Goal: Information Seeking & Learning: Learn about a topic

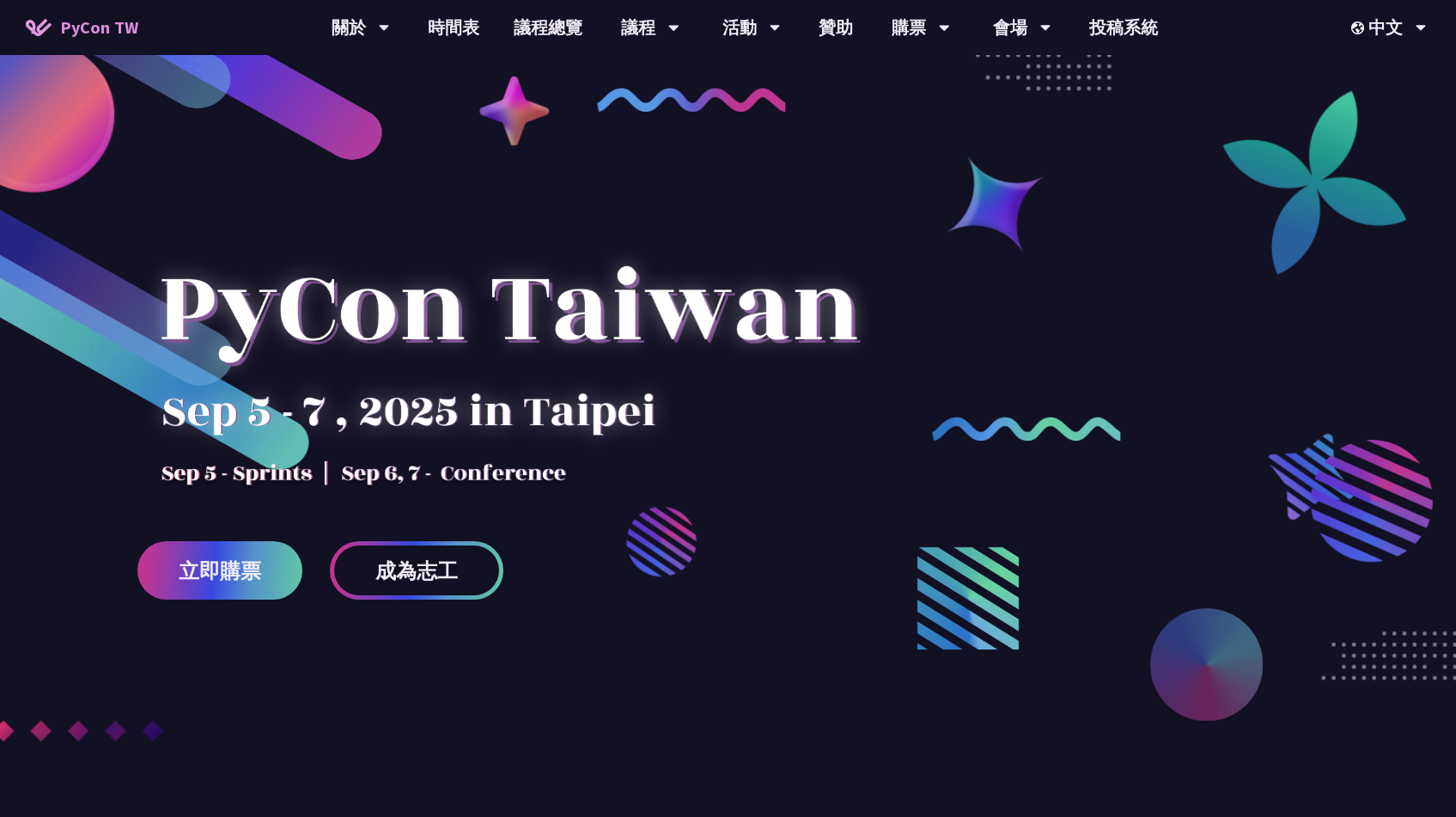
click at [466, 34] on link "時間表" at bounding box center [454, 27] width 86 height 55
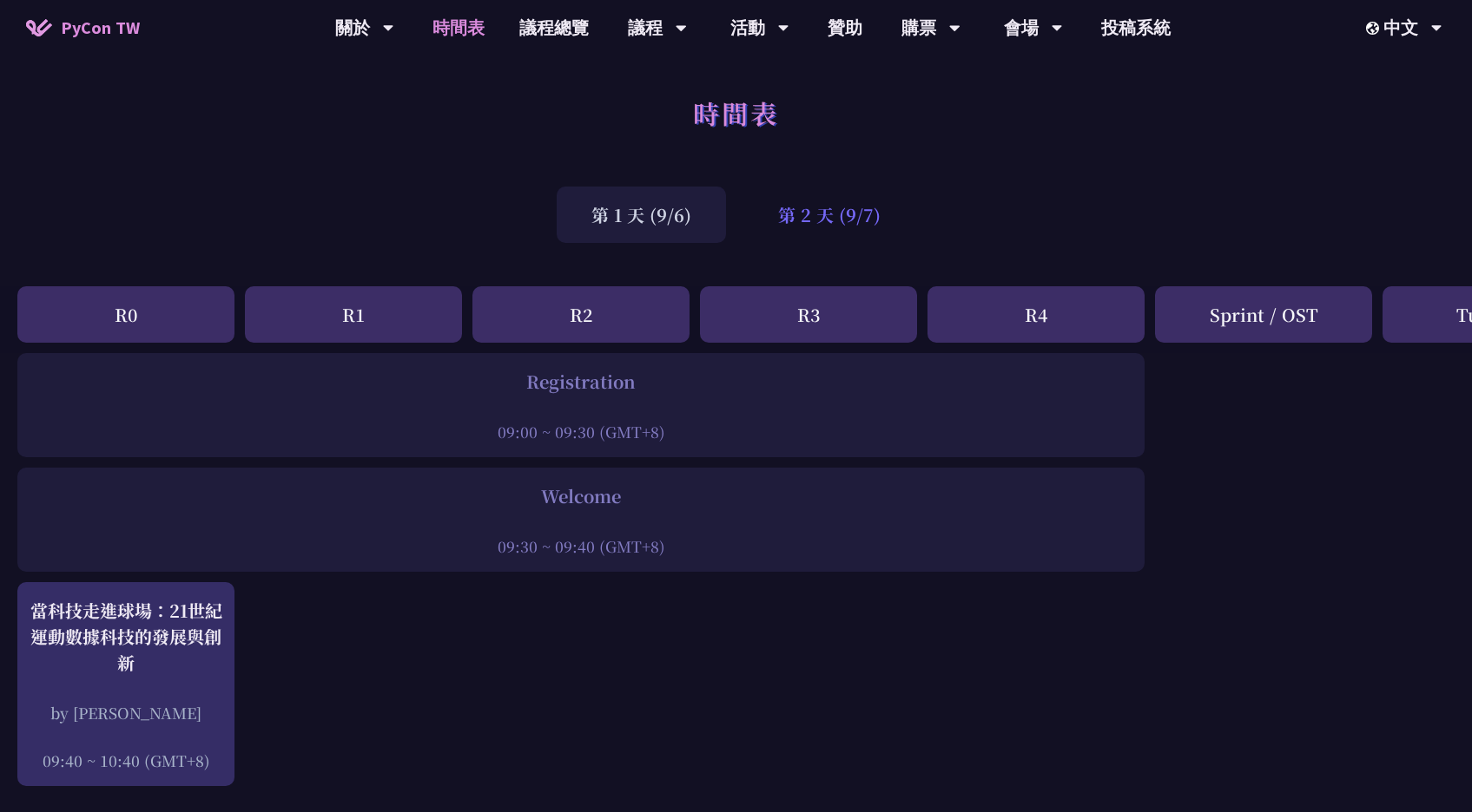
click at [790, 219] on div "第 2 天 (9/7)" at bounding box center [829, 215] width 172 height 56
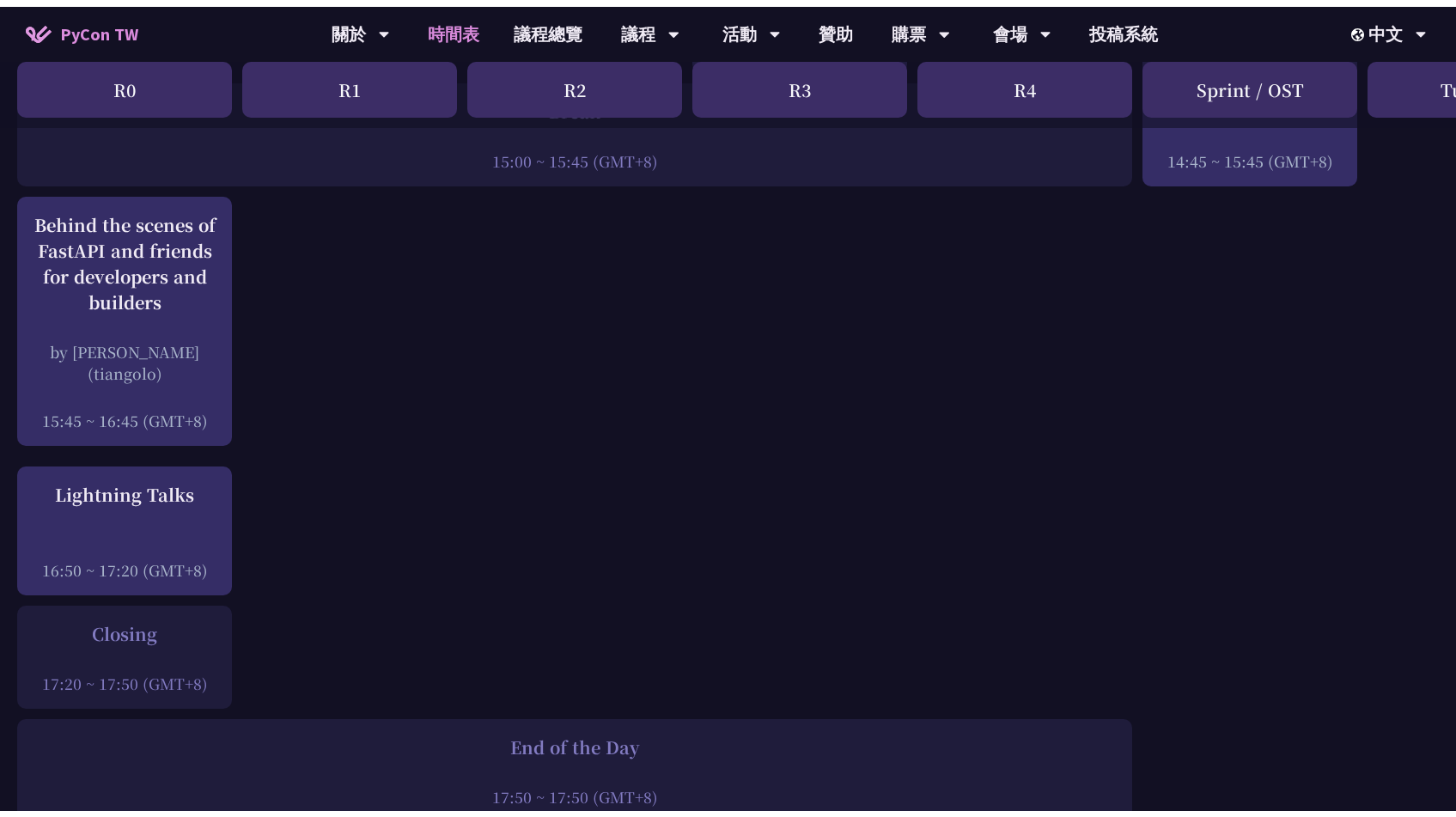
scroll to position [2198, 0]
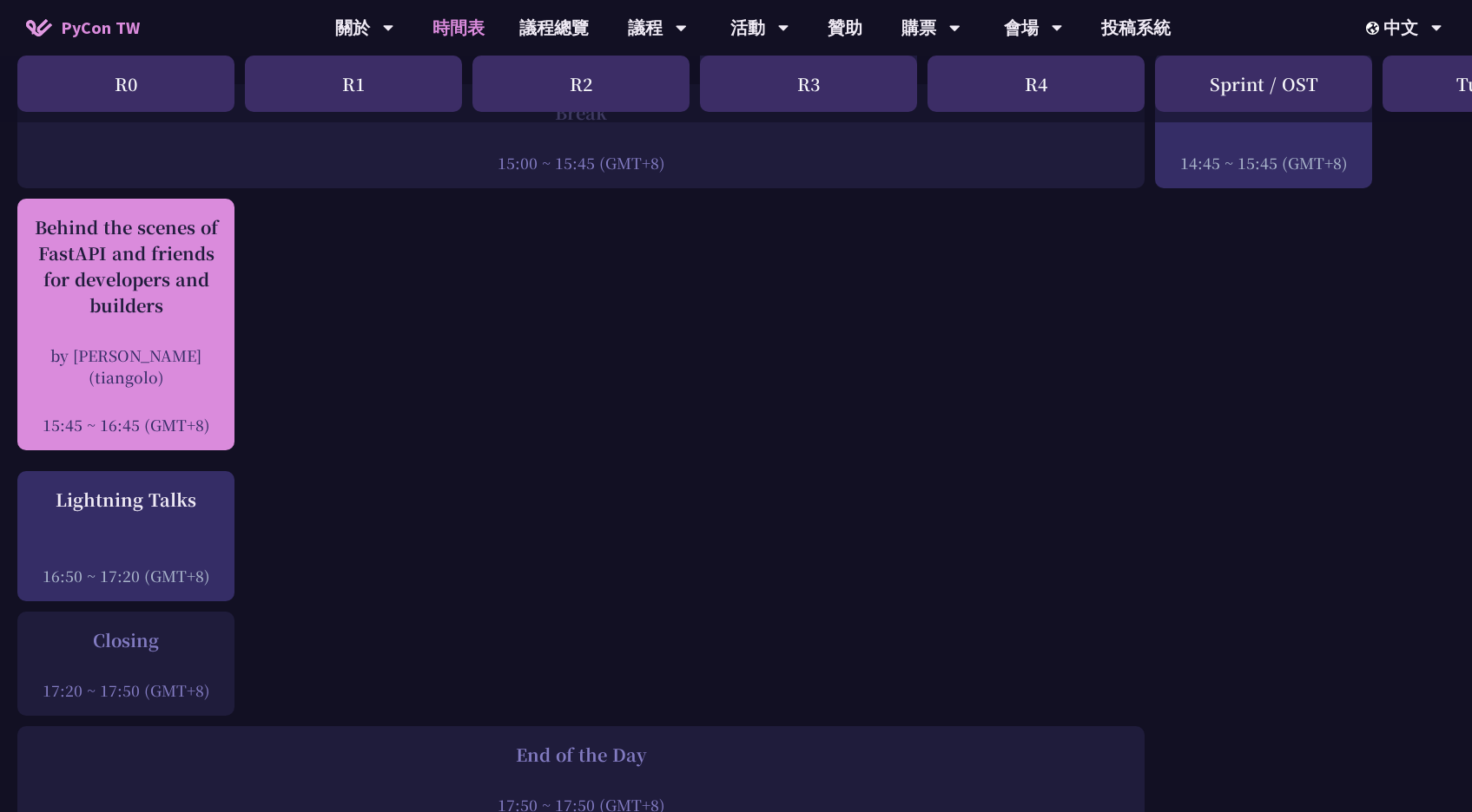
click at [160, 388] on div at bounding box center [126, 401] width 200 height 26
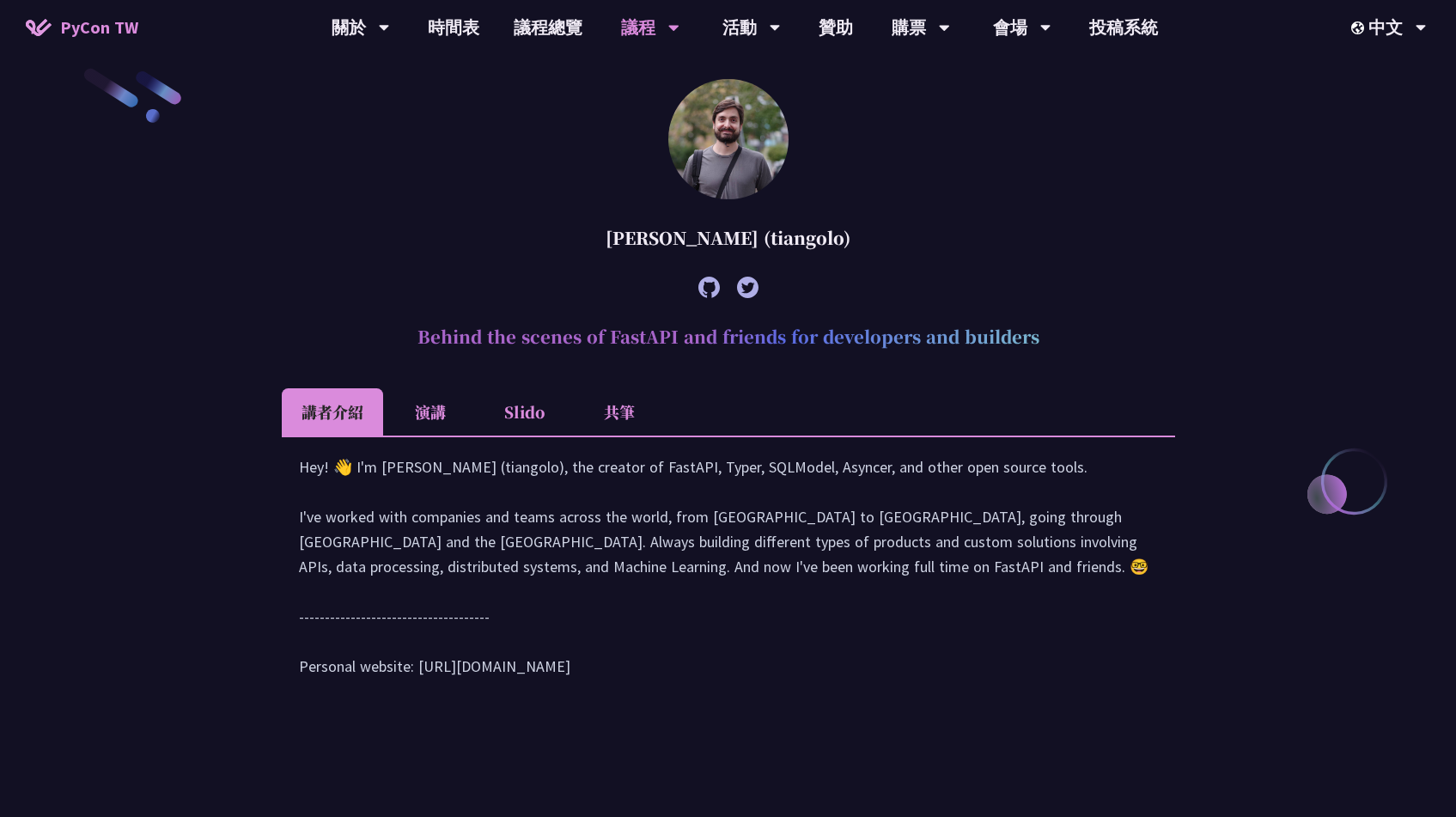
scroll to position [558, 0]
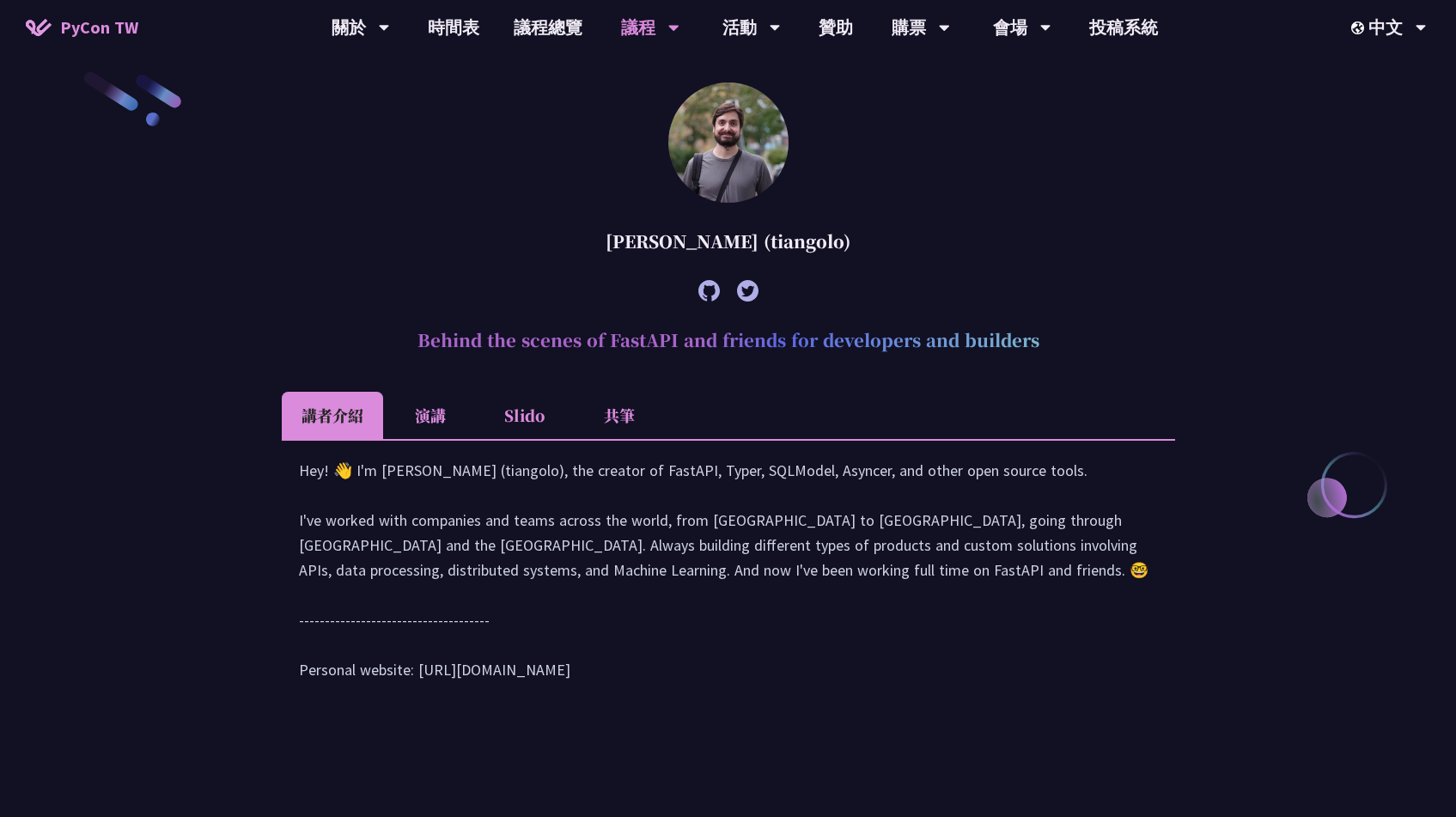
drag, startPoint x: 602, startPoint y: 240, endPoint x: 761, endPoint y: 240, distance: 159.0
click at [761, 240] on div "[PERSON_NAME] (tiangolo)" at bounding box center [728, 242] width 893 height 51
copy div "[PERSON_NAME]"
